Goal: Task Accomplishment & Management: Complete application form

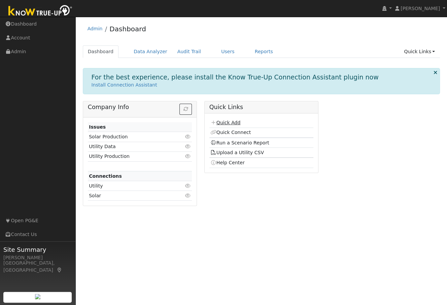
click at [220, 122] on link "Quick Add" at bounding box center [225, 122] width 30 height 5
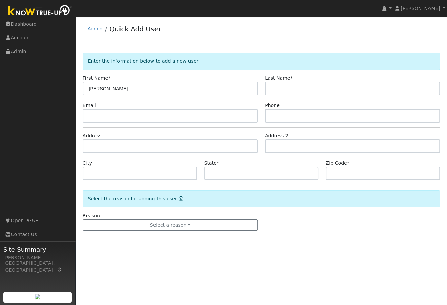
type input "[PERSON_NAME]"
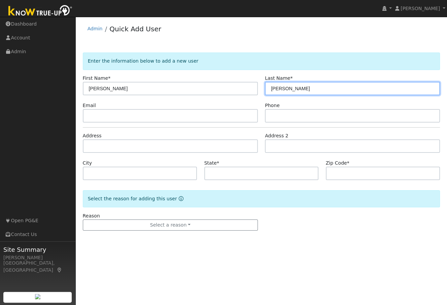
type input "[PERSON_NAME]"
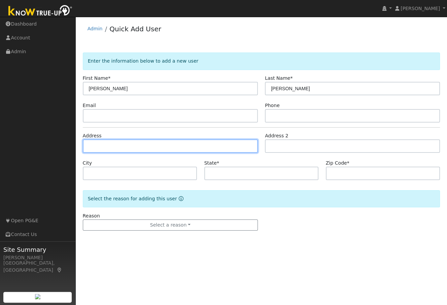
click at [134, 147] on input "text" at bounding box center [170, 145] width 175 height 13
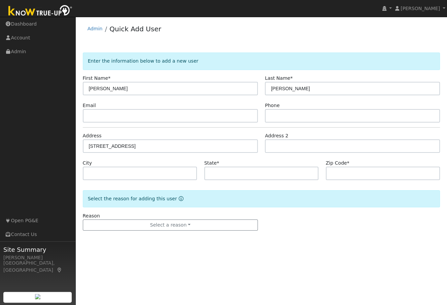
type input "7850 White Oak Lane"
type input "Browns Valley"
type input "CA"
type input "95918"
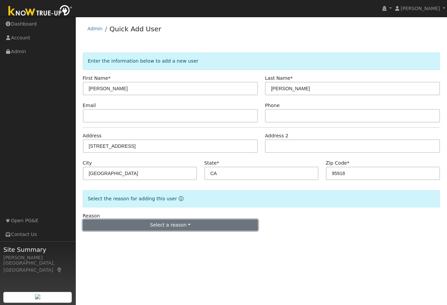
click at [163, 224] on button "Select a reason" at bounding box center [170, 224] width 175 height 11
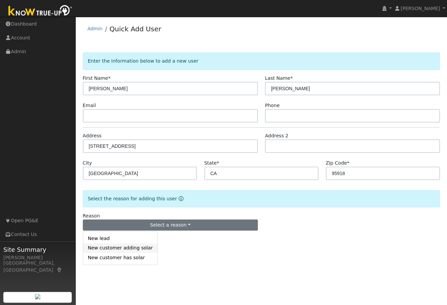
click at [123, 250] on link "New customer adding solar" at bounding box center [120, 247] width 74 height 9
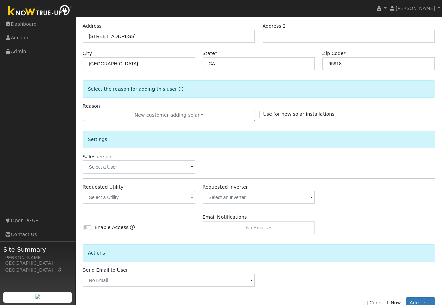
scroll to position [130, 0]
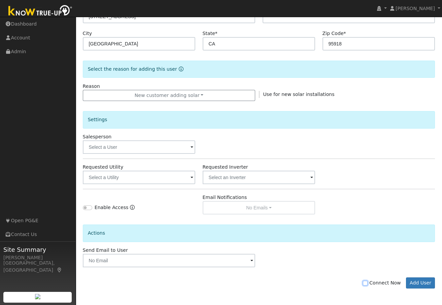
click at [368, 282] on input "Connect Now" at bounding box center [365, 283] width 5 height 5
checkbox input "true"
click at [422, 283] on button "Add User" at bounding box center [420, 282] width 29 height 11
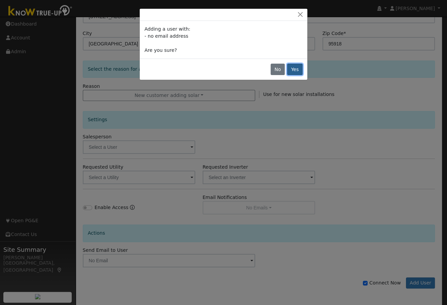
click at [297, 69] on button "Yes" at bounding box center [294, 69] width 15 height 11
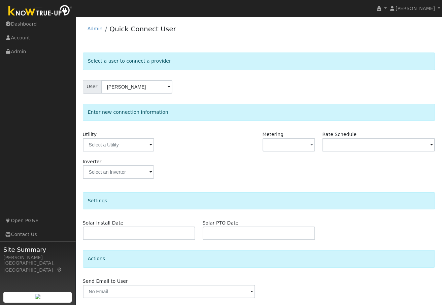
click at [151, 145] on span at bounding box center [150, 145] width 3 height 8
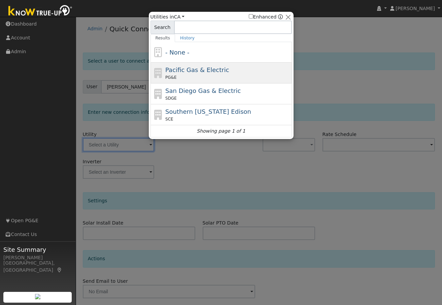
click at [177, 75] on div "PG&E" at bounding box center [227, 77] width 125 height 6
type input "PG&E"
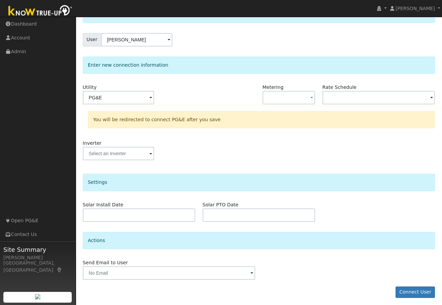
scroll to position [49, 0]
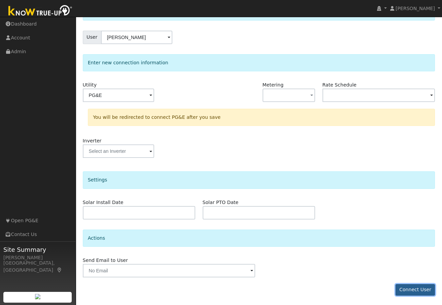
click at [415, 288] on button "Connect User" at bounding box center [415, 289] width 40 height 11
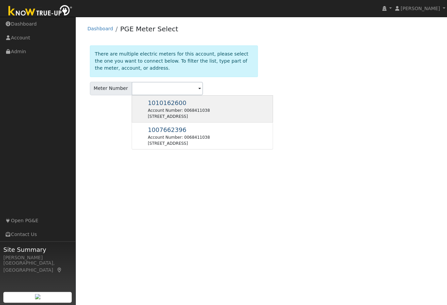
click at [176, 109] on div "Account Number: 0068411038" at bounding box center [179, 110] width 62 height 6
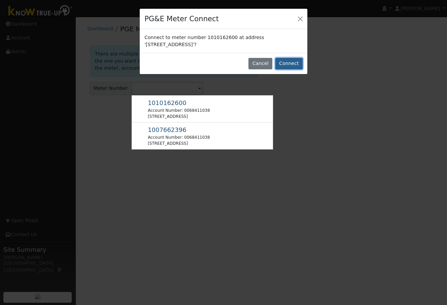
click at [297, 62] on button "Connect" at bounding box center [288, 63] width 27 height 11
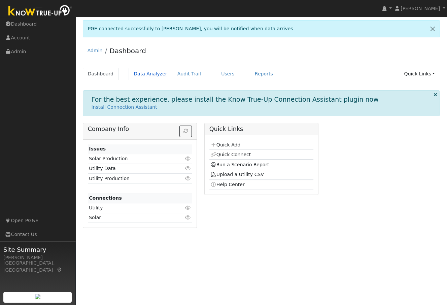
click at [151, 74] on link "Data Analyzer" at bounding box center [151, 74] width 44 height 12
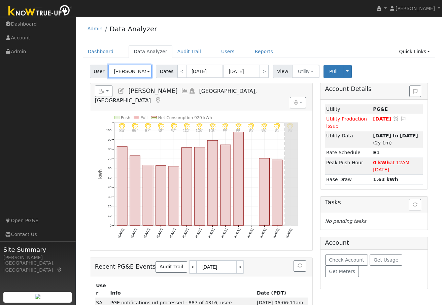
click at [133, 69] on input "Lisa Stanley" at bounding box center [130, 71] width 44 height 13
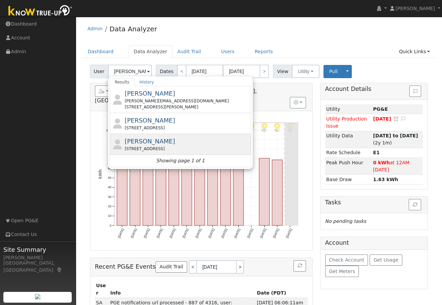
click at [136, 143] on span "Dan Johnson" at bounding box center [150, 141] width 50 height 7
type input "Dan Johnson"
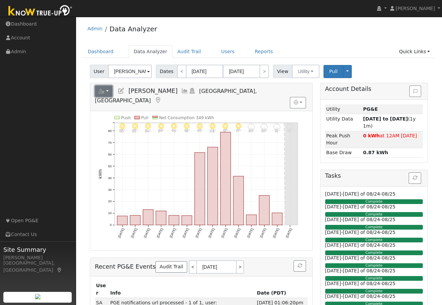
click at [101, 92] on icon "button" at bounding box center [102, 91] width 6 height 5
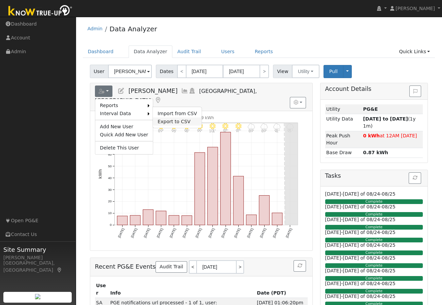
click at [159, 119] on link "Export to CSV" at bounding box center [177, 121] width 49 height 8
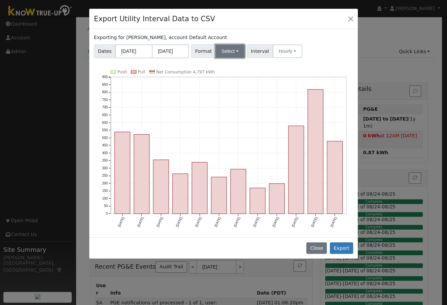
click at [224, 52] on button "Select" at bounding box center [229, 50] width 29 height 13
click at [231, 131] on link "OpenSolar" at bounding box center [238, 127] width 48 height 9
click at [344, 250] on button "Export" at bounding box center [341, 247] width 23 height 11
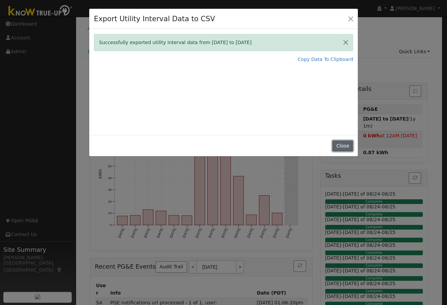
click at [345, 146] on button "Close" at bounding box center [342, 145] width 21 height 11
